Goal: Task Accomplishment & Management: Manage account settings

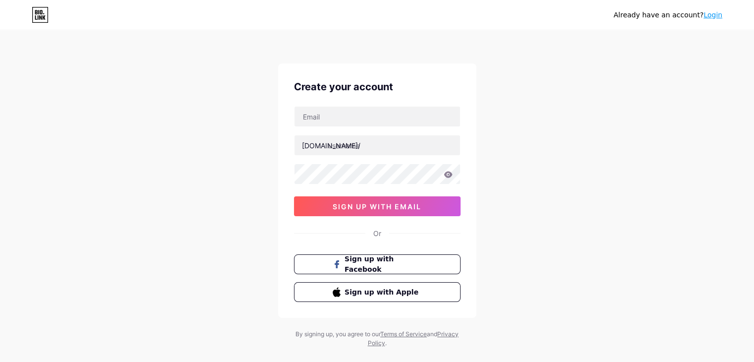
click at [710, 17] on link "Login" at bounding box center [713, 15] width 19 height 8
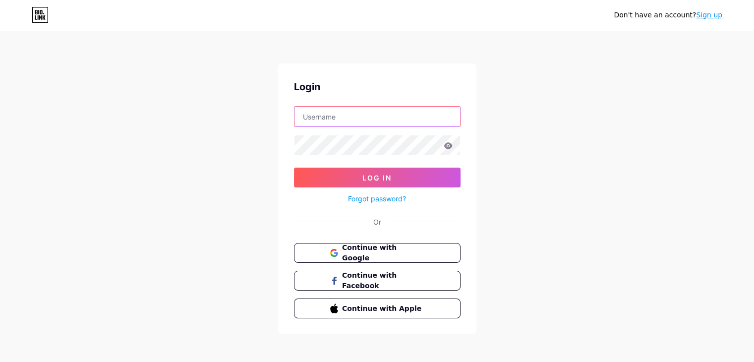
click at [376, 125] on input "text" at bounding box center [378, 117] width 166 height 20
click at [373, 120] on input "text" at bounding box center [378, 117] width 166 height 20
click at [388, 124] on input "text" at bounding box center [378, 117] width 166 height 20
type input "[EMAIL_ADDRESS][DOMAIN_NAME]"
click at [451, 147] on icon at bounding box center [448, 145] width 9 height 7
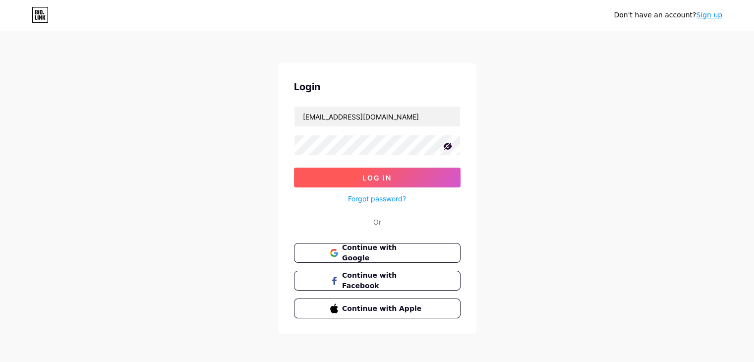
click at [415, 176] on button "Log In" at bounding box center [377, 178] width 167 height 20
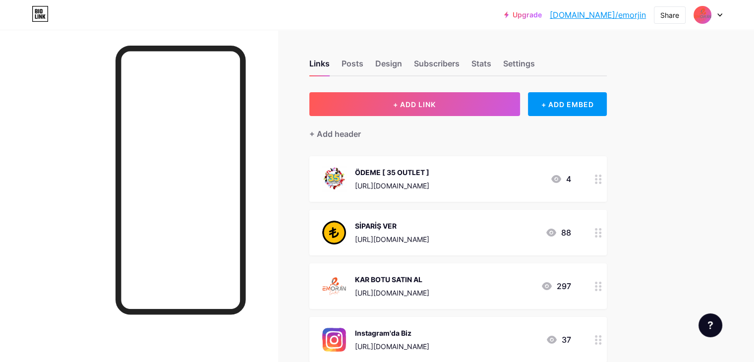
click at [607, 237] on div at bounding box center [598, 233] width 17 height 46
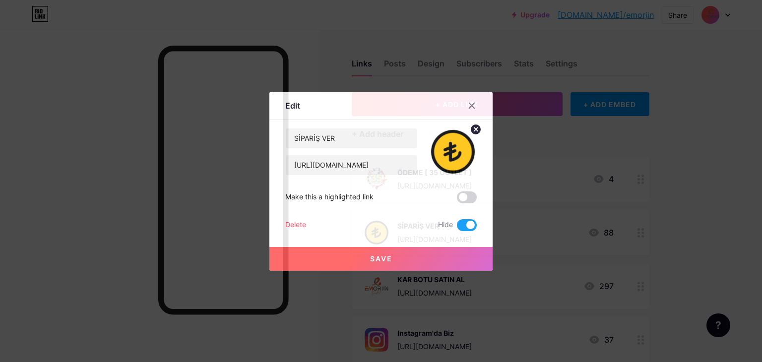
click at [461, 226] on span at bounding box center [467, 225] width 20 height 12
click at [457, 228] on input "checkbox" at bounding box center [457, 228] width 0 height 0
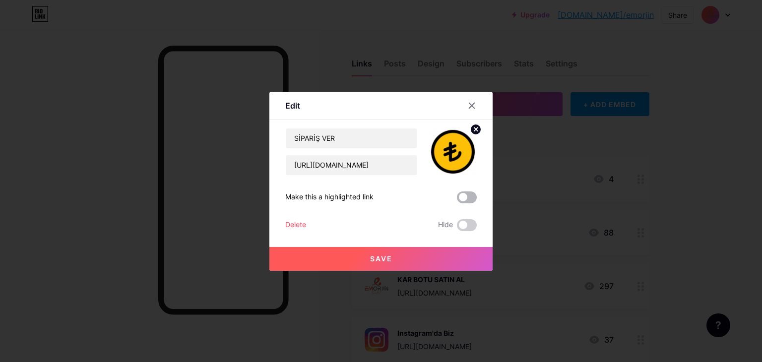
click at [470, 198] on span at bounding box center [467, 197] width 20 height 12
click at [457, 200] on input "checkbox" at bounding box center [457, 200] width 0 height 0
click at [409, 255] on button "Save" at bounding box center [380, 259] width 223 height 24
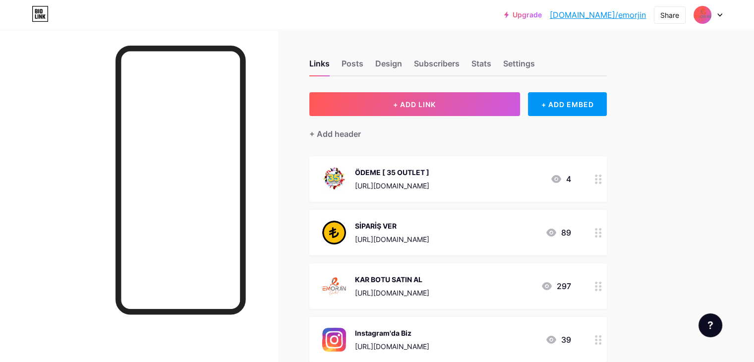
click at [718, 18] on div at bounding box center [708, 15] width 29 height 18
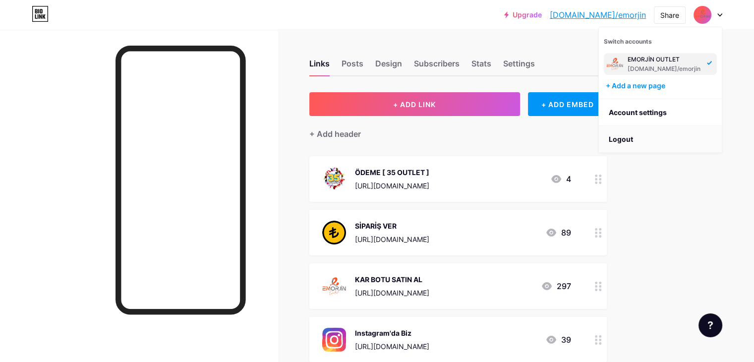
click at [625, 138] on li "Logout" at bounding box center [660, 139] width 123 height 27
